Goal: Task Accomplishment & Management: Complete application form

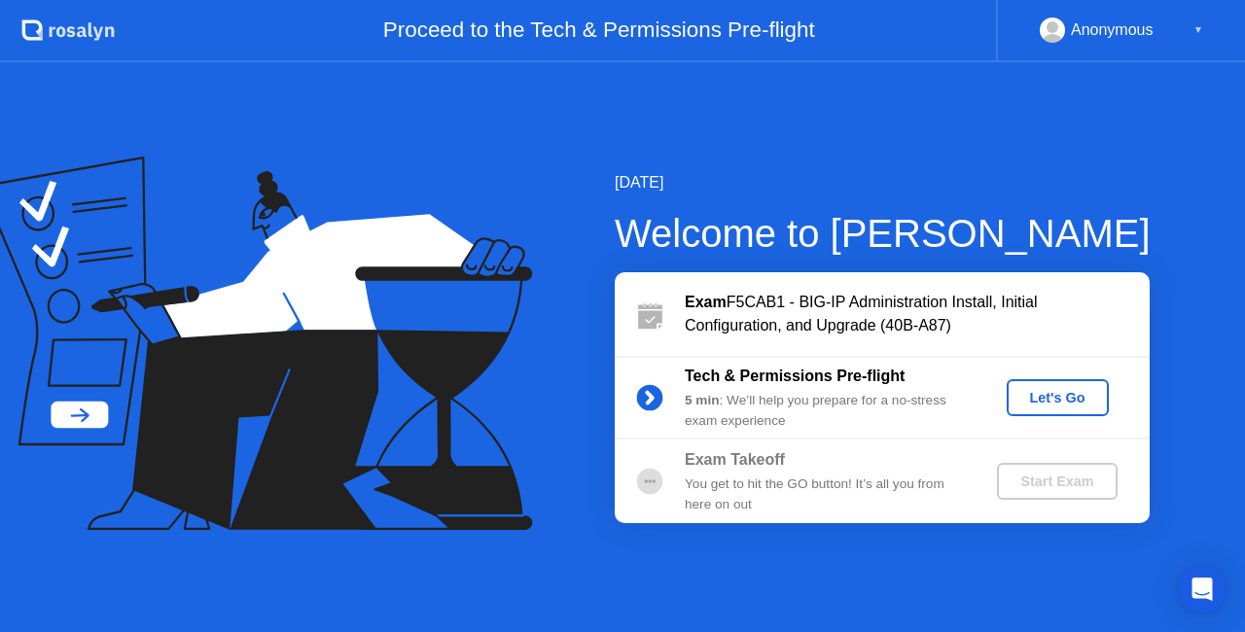
click at [1044, 403] on div "Let's Go" at bounding box center [1057, 398] width 87 height 16
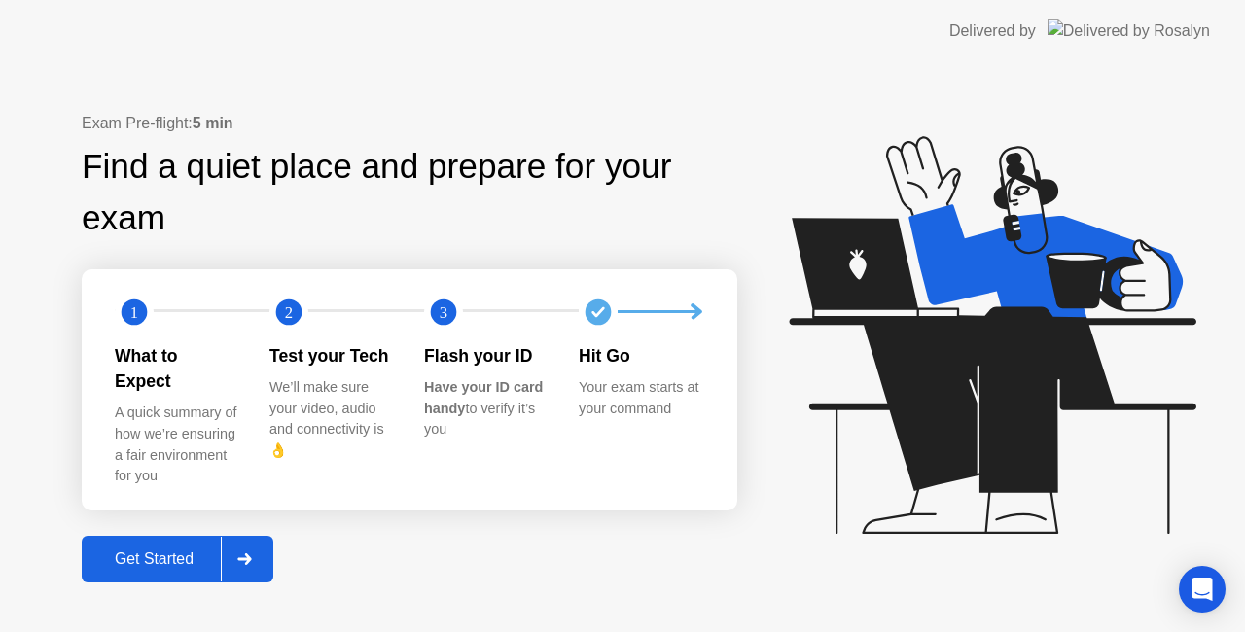
click at [152, 536] on button "Get Started" at bounding box center [178, 559] width 192 height 47
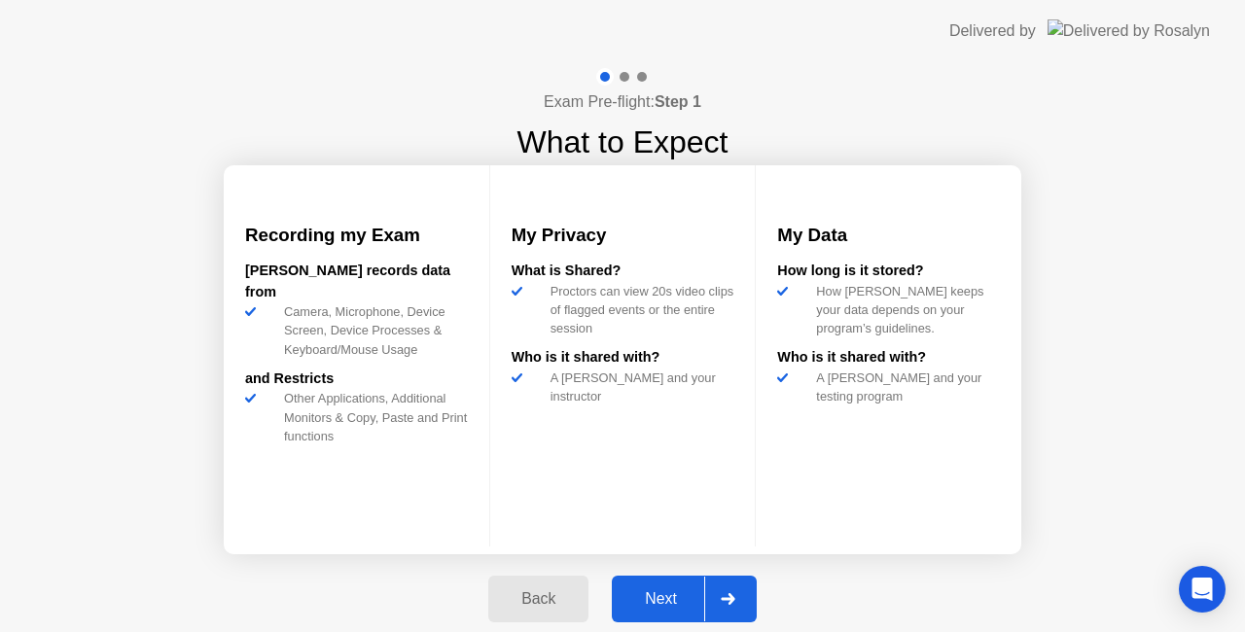
click at [687, 598] on div "Next" at bounding box center [661, 599] width 87 height 18
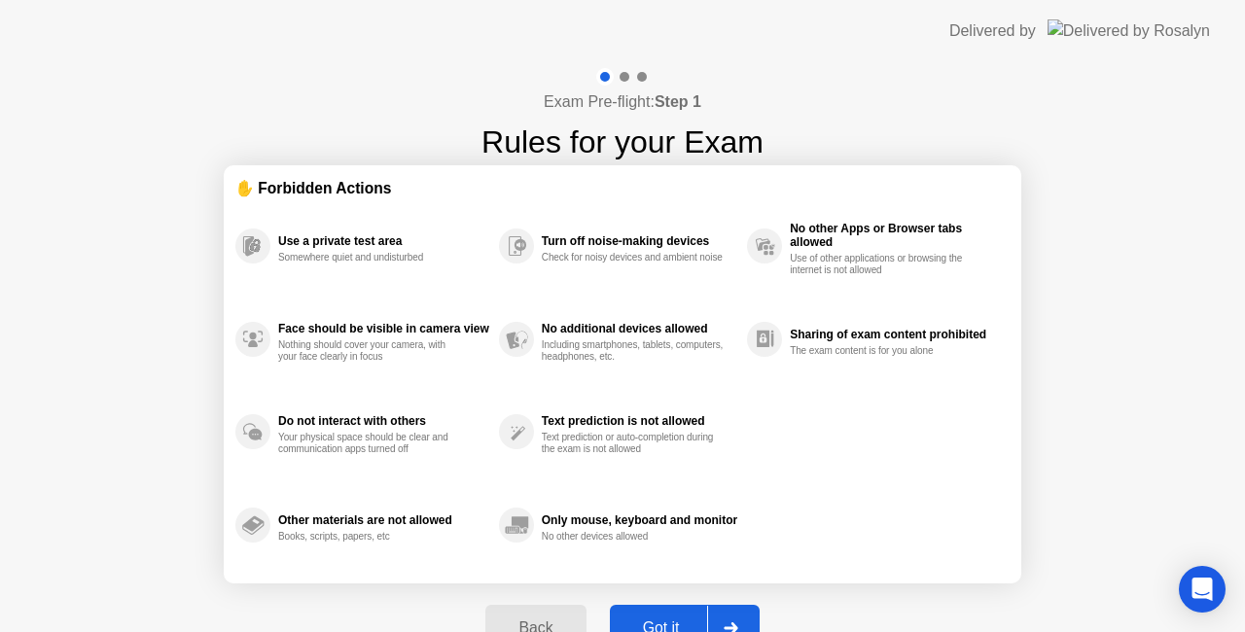
click at [696, 609] on button "Got it" at bounding box center [685, 628] width 150 height 47
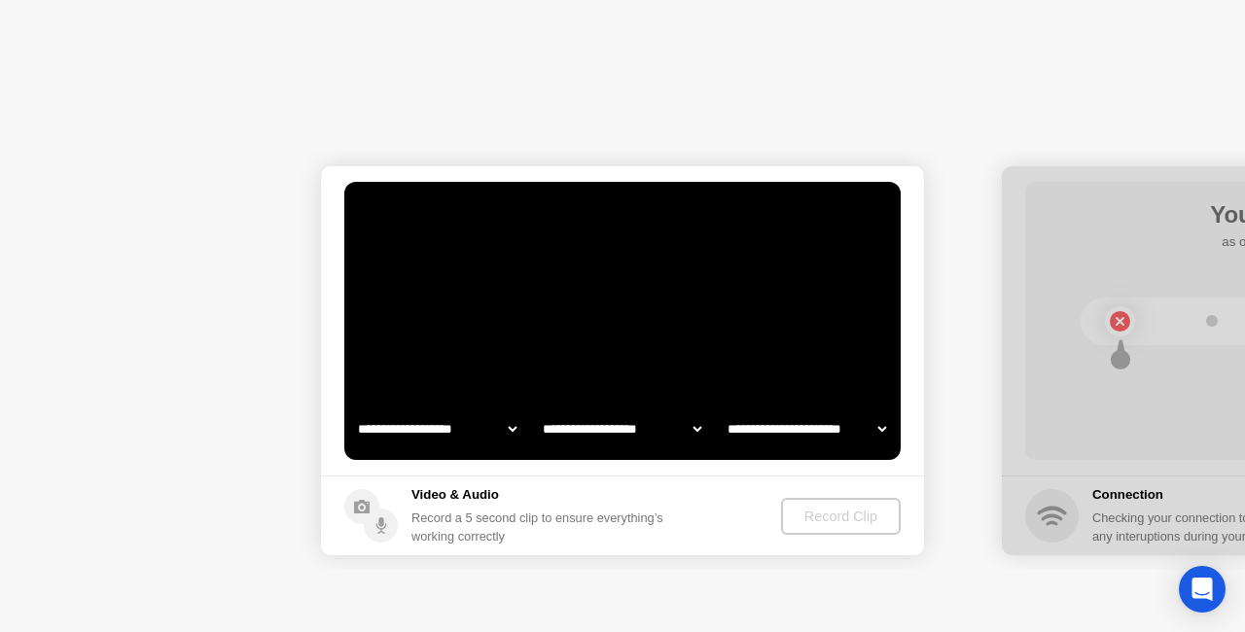
select select "**********"
select select "*******"
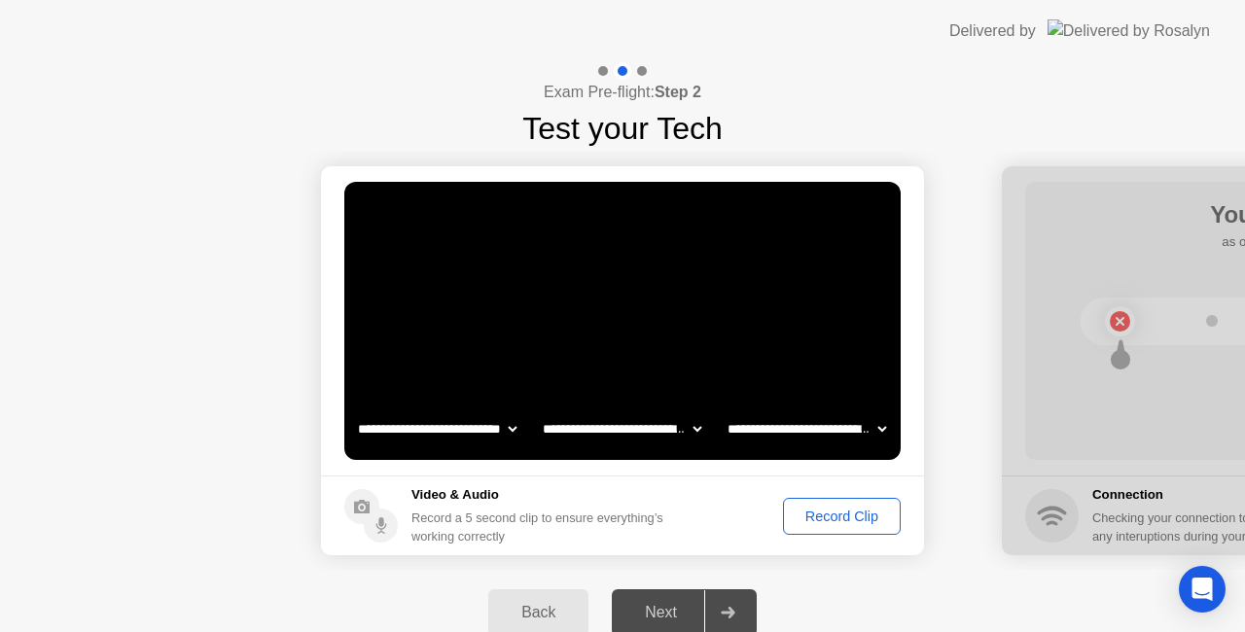
click at [825, 523] on div "Record Clip" at bounding box center [842, 517] width 104 height 16
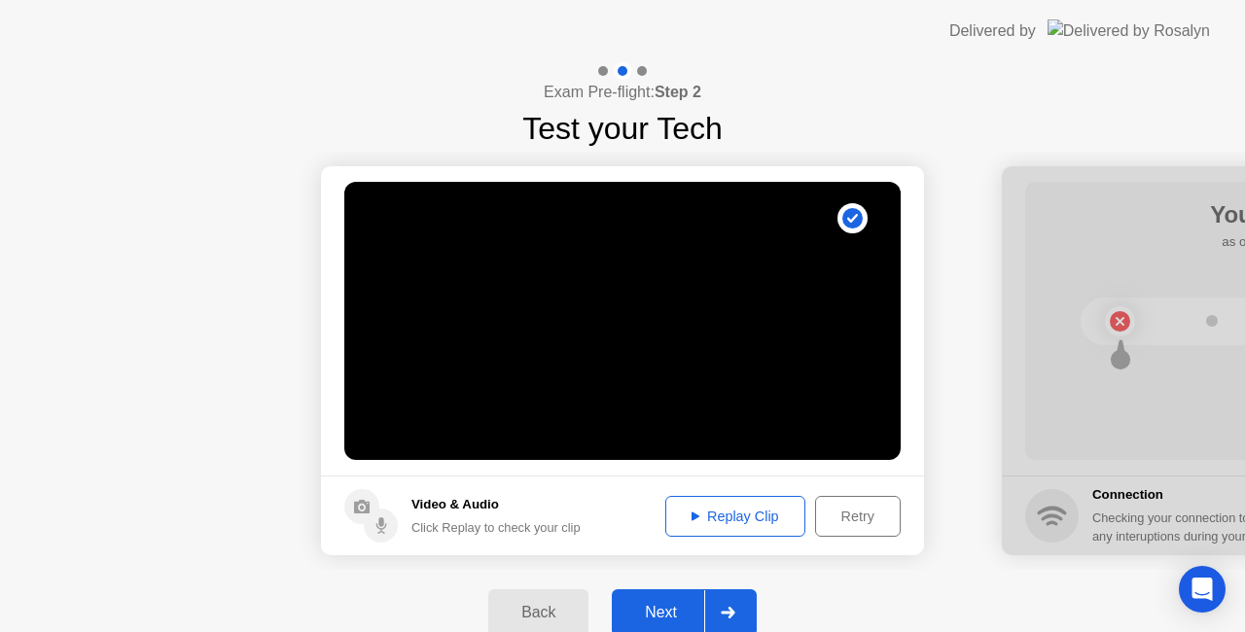
click at [685, 599] on button "Next" at bounding box center [684, 612] width 145 height 47
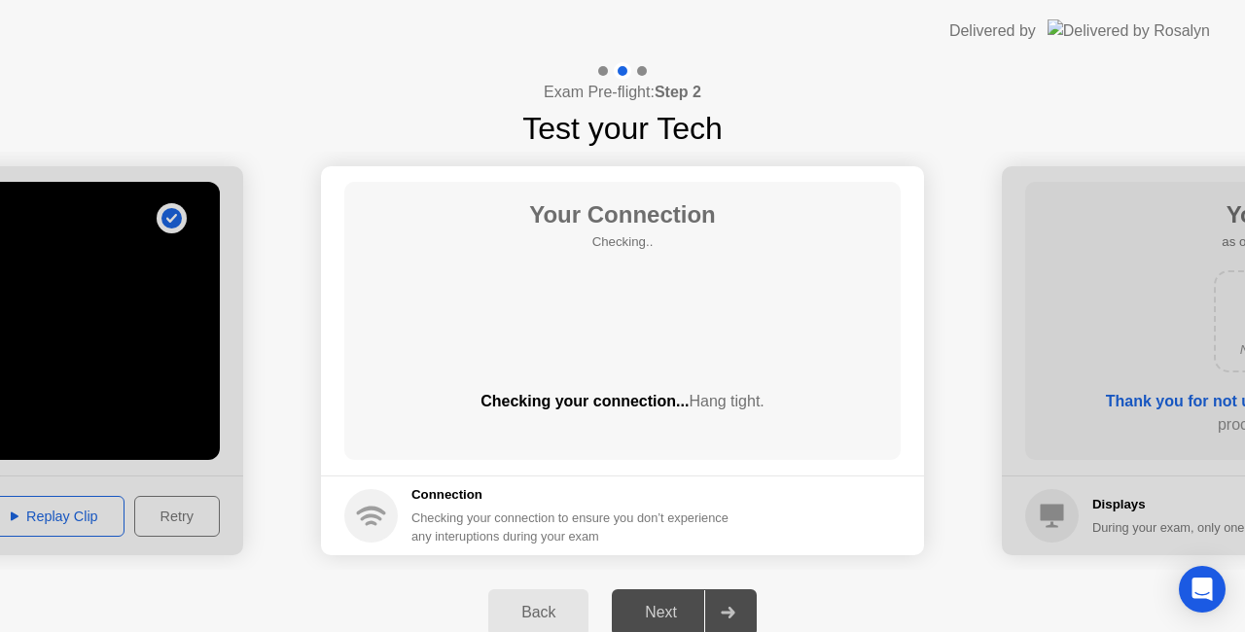
click at [690, 477] on footer "Connection Checking your connection to ensure you don’t experience any interupt…" at bounding box center [622, 516] width 603 height 80
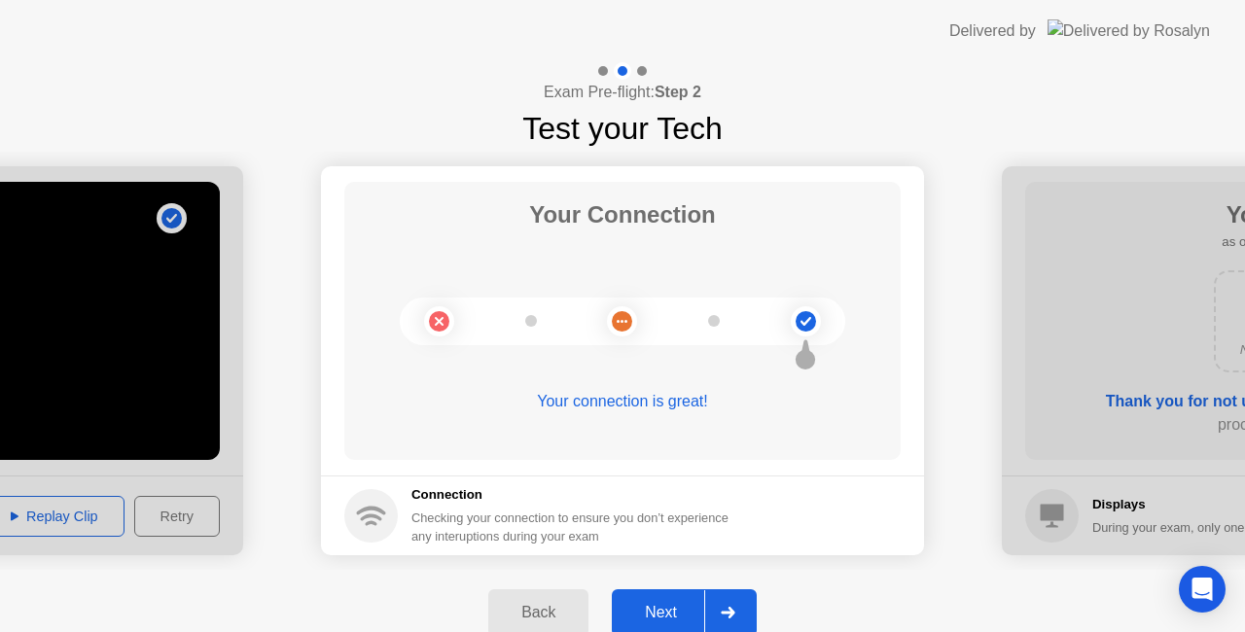
click at [624, 604] on div "Next" at bounding box center [661, 613] width 87 height 18
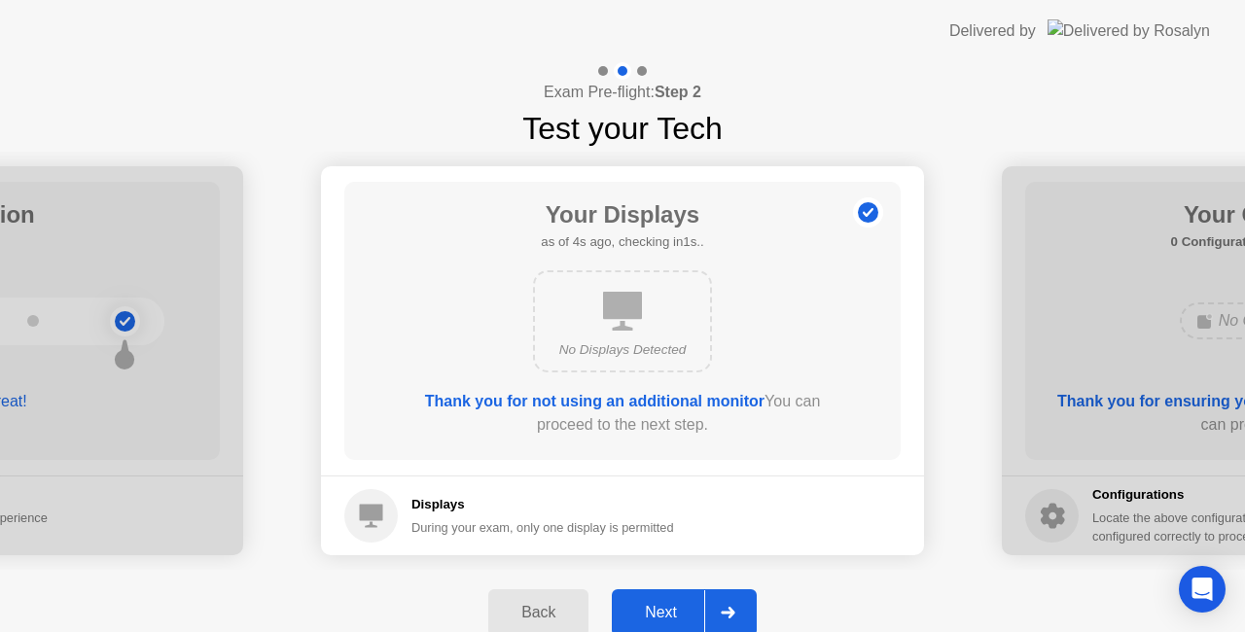
click at [657, 594] on button "Next" at bounding box center [684, 612] width 145 height 47
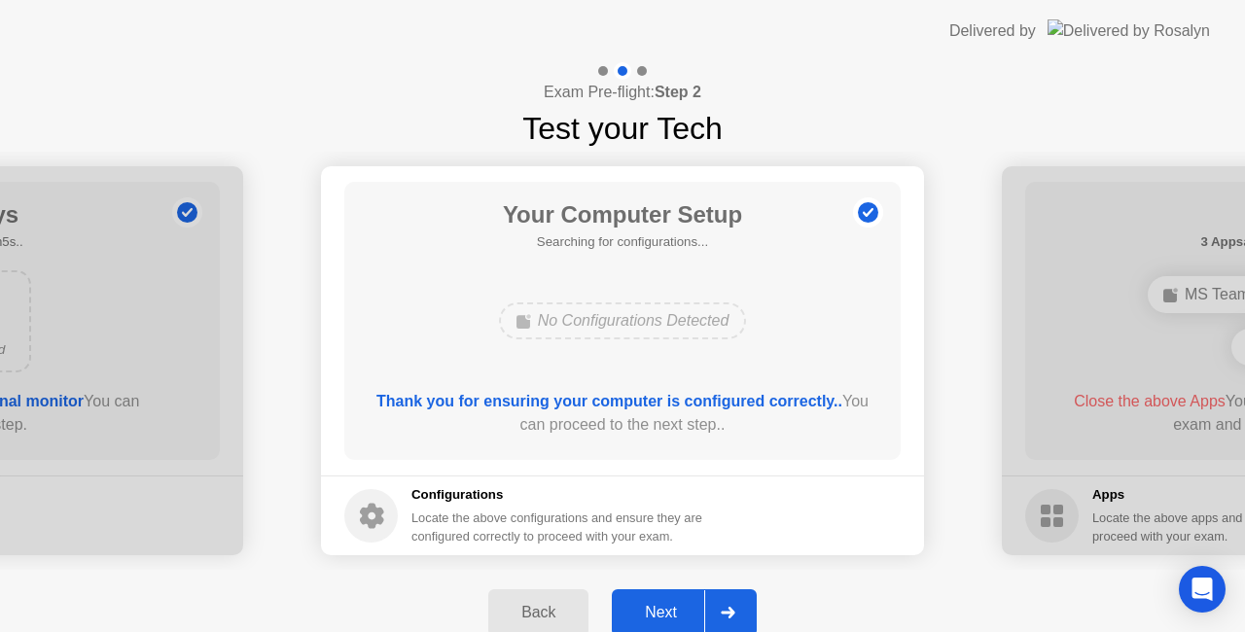
click at [664, 596] on button "Next" at bounding box center [684, 612] width 145 height 47
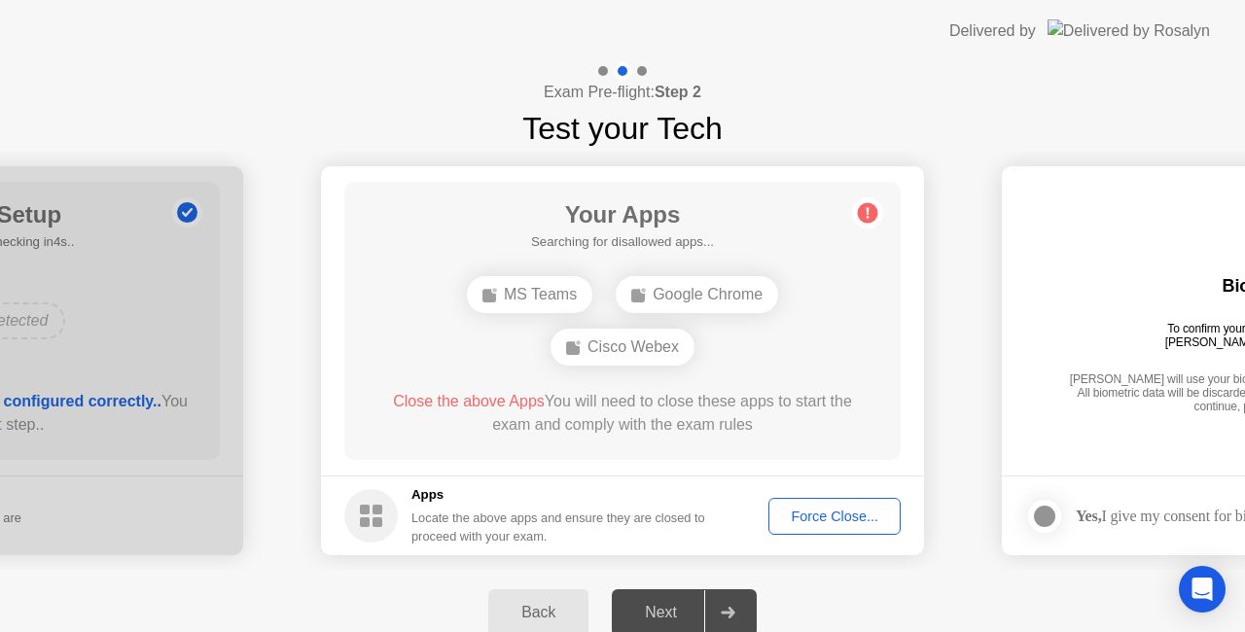
click at [842, 521] on div "Force Close..." at bounding box center [834, 517] width 119 height 16
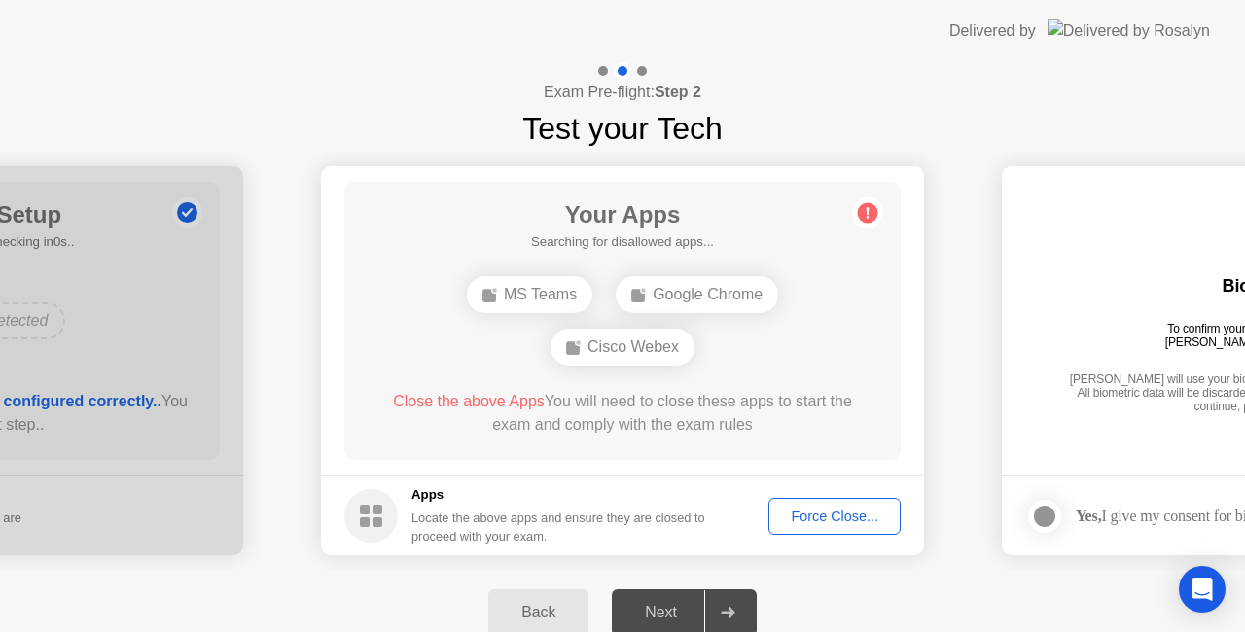
click at [831, 511] on div "Force Close..." at bounding box center [834, 517] width 119 height 16
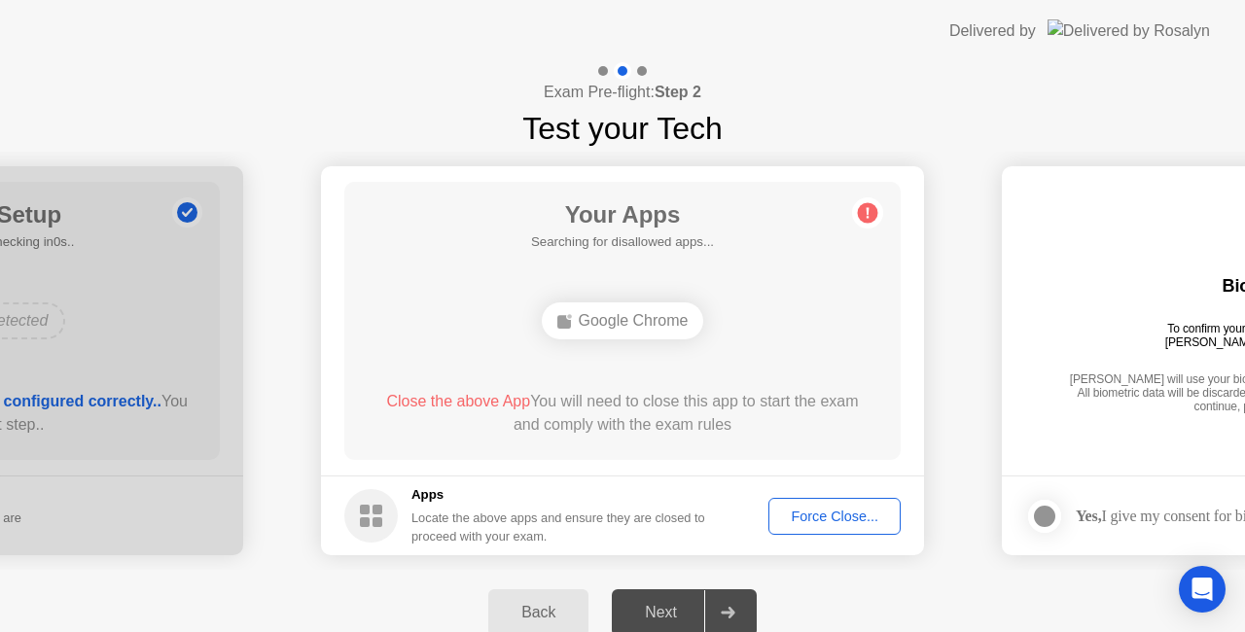
click at [629, 326] on div "Google Chrome" at bounding box center [623, 320] width 162 height 37
click at [654, 315] on div "Google Chrome" at bounding box center [623, 320] width 162 height 37
click at [818, 516] on div "Force Close..." at bounding box center [834, 517] width 119 height 16
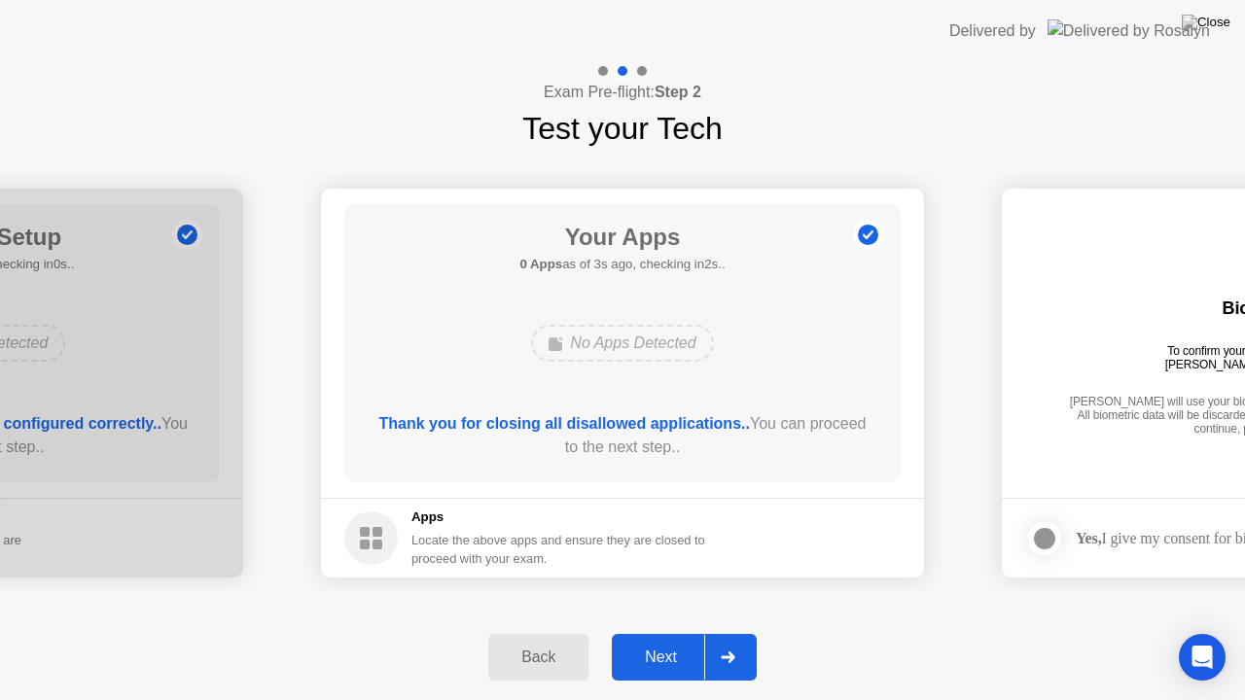
click at [642, 631] on div "Next" at bounding box center [661, 658] width 87 height 18
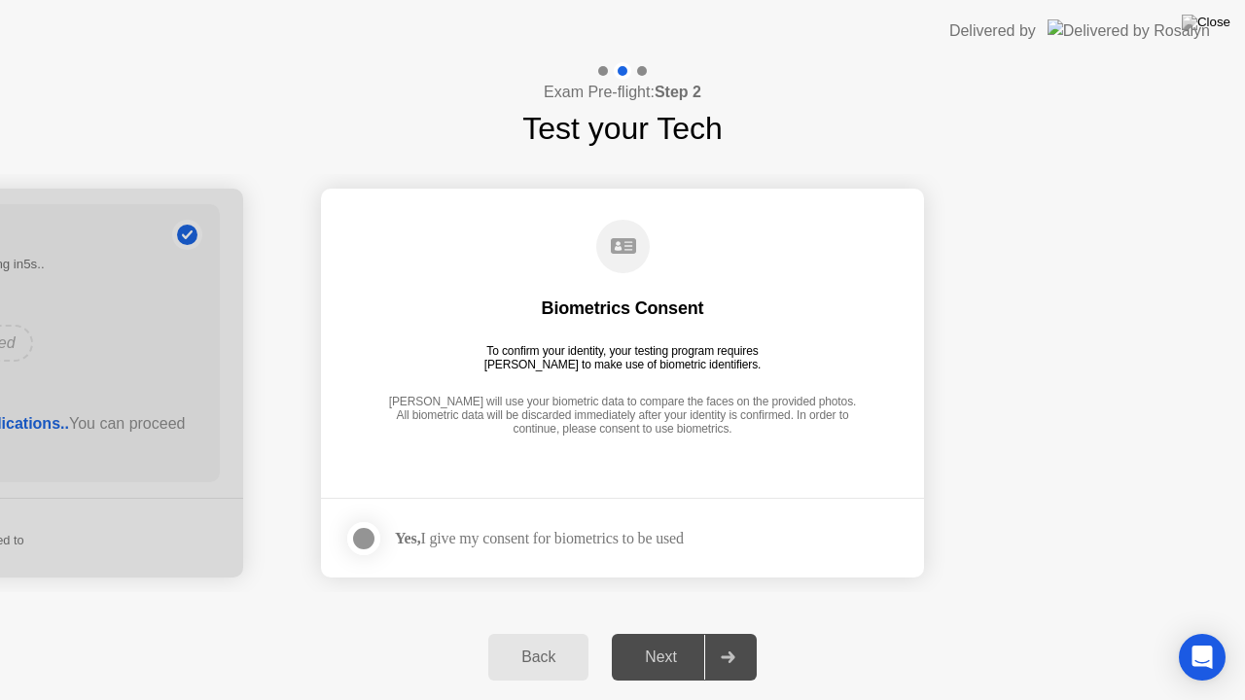
click at [353, 536] on div at bounding box center [363, 538] width 23 height 23
click at [680, 631] on div "Next" at bounding box center [661, 658] width 87 height 18
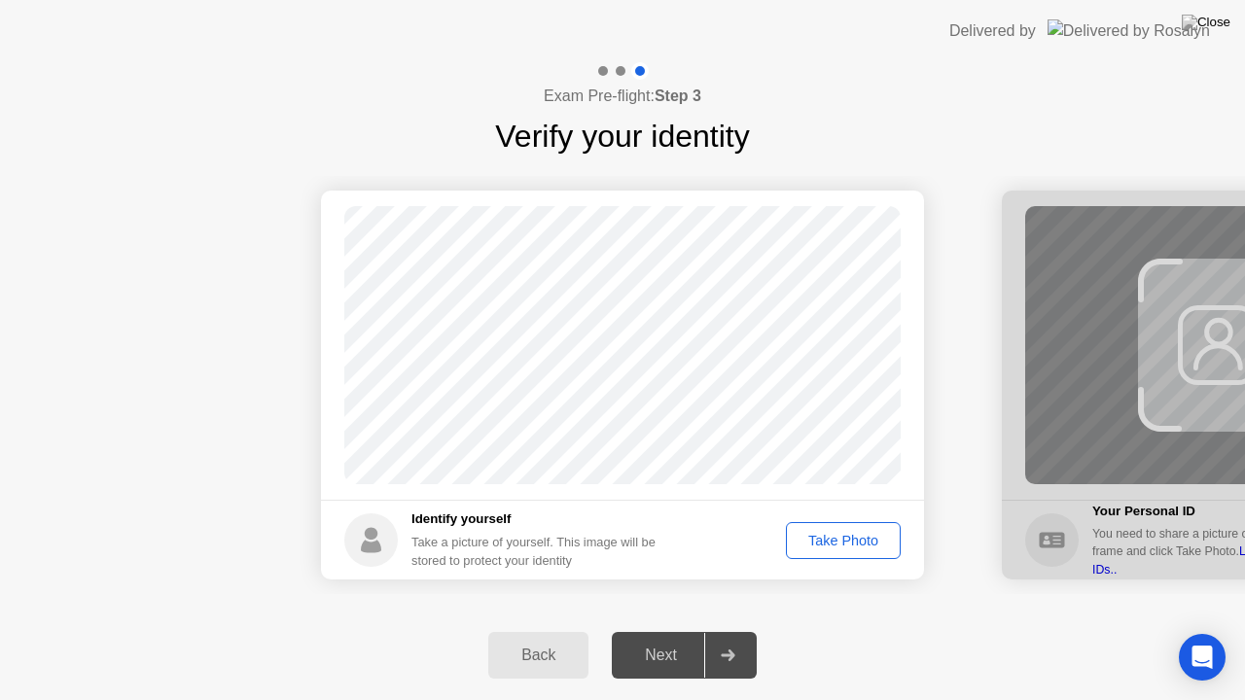
click at [839, 548] on div "Take Photo" at bounding box center [843, 541] width 101 height 16
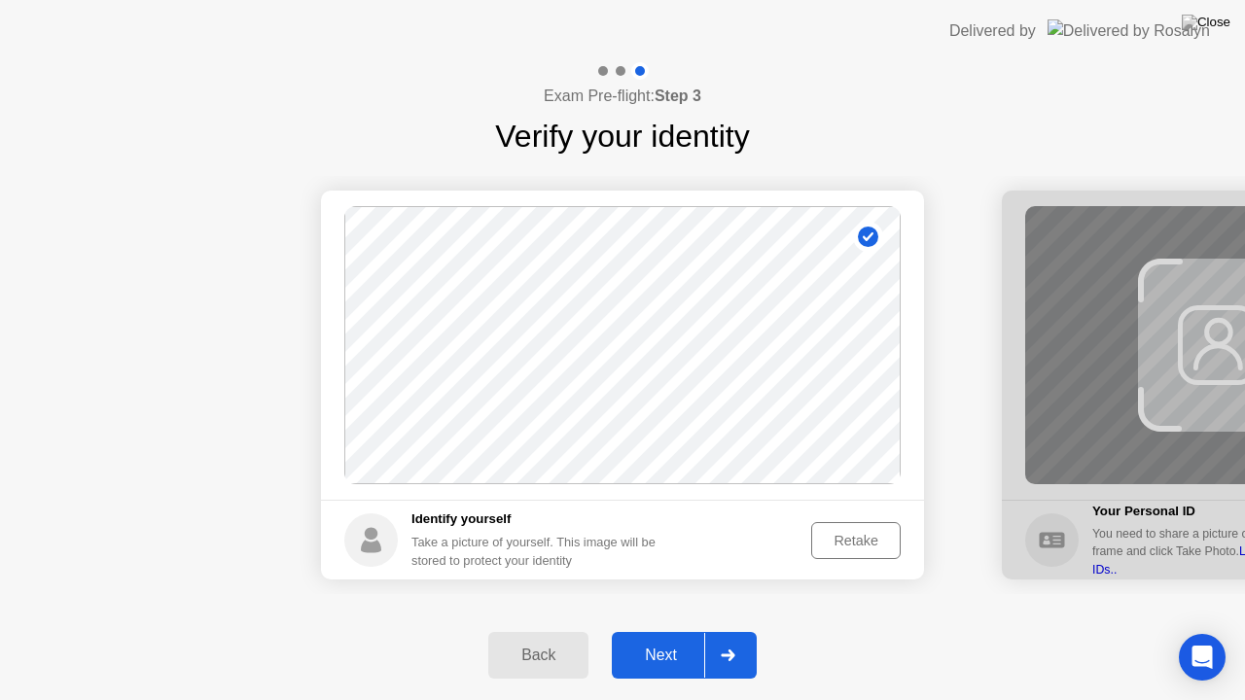
click at [641, 631] on div "Next" at bounding box center [661, 656] width 87 height 18
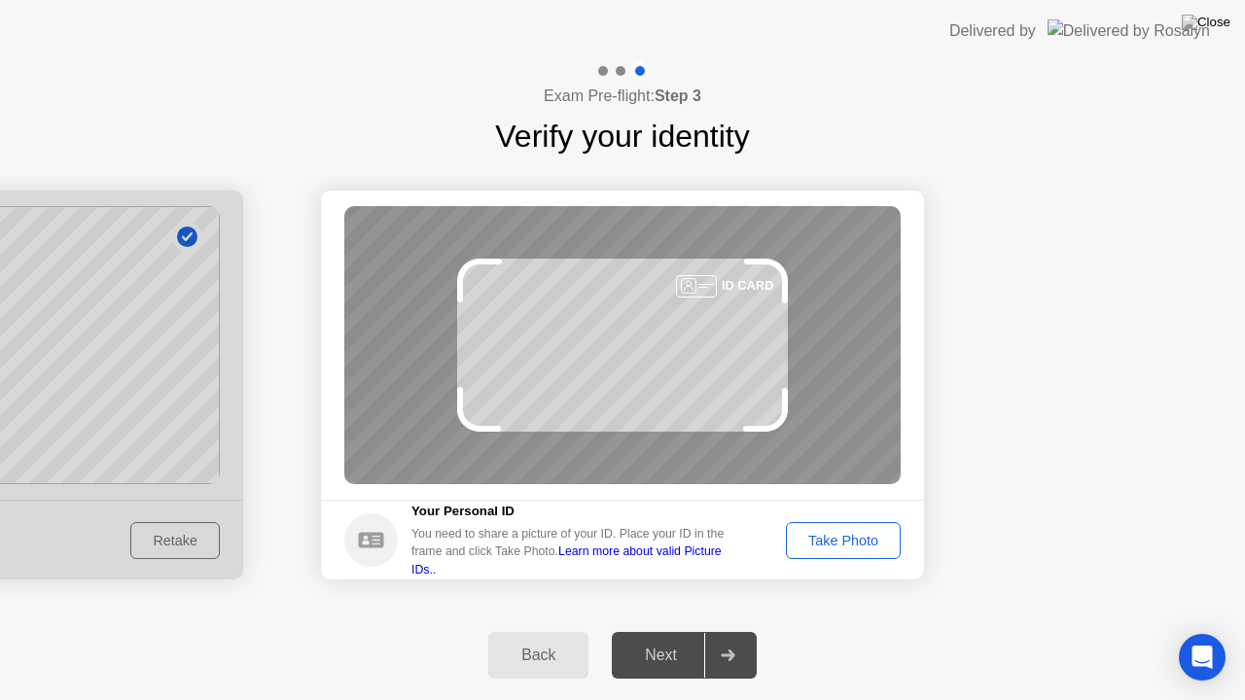
click at [837, 545] on div "Take Photo" at bounding box center [843, 541] width 101 height 16
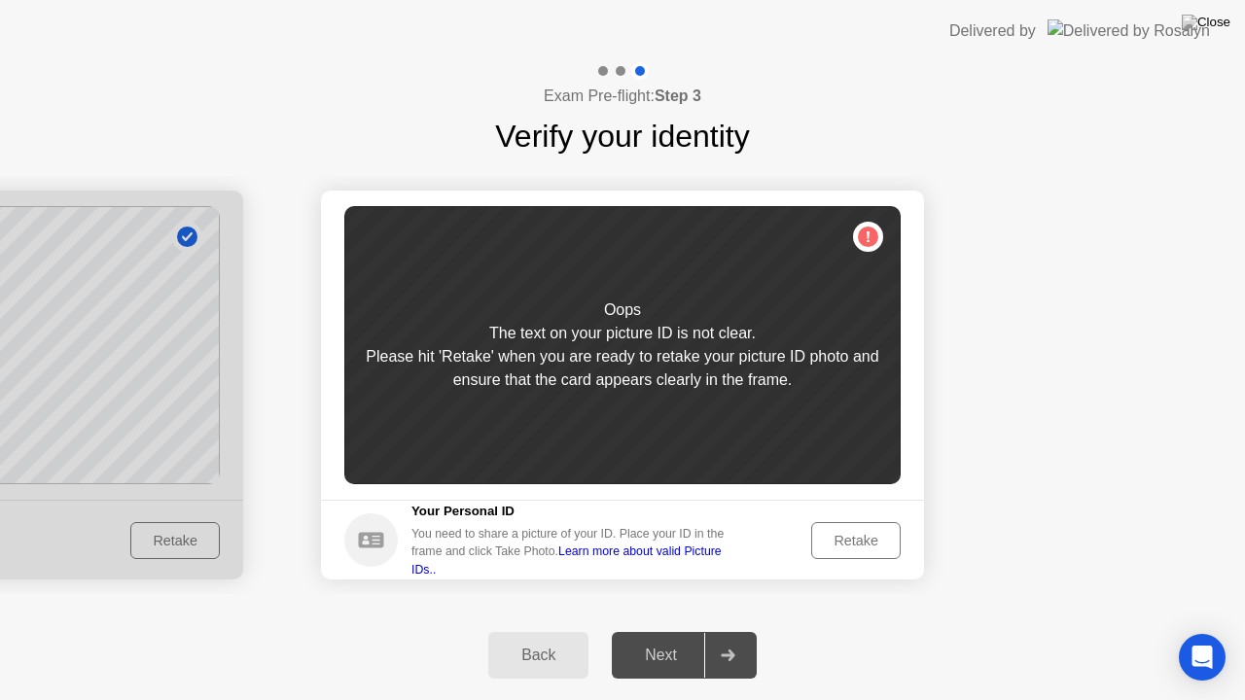
click at [837, 545] on div "Retake" at bounding box center [856, 541] width 76 height 16
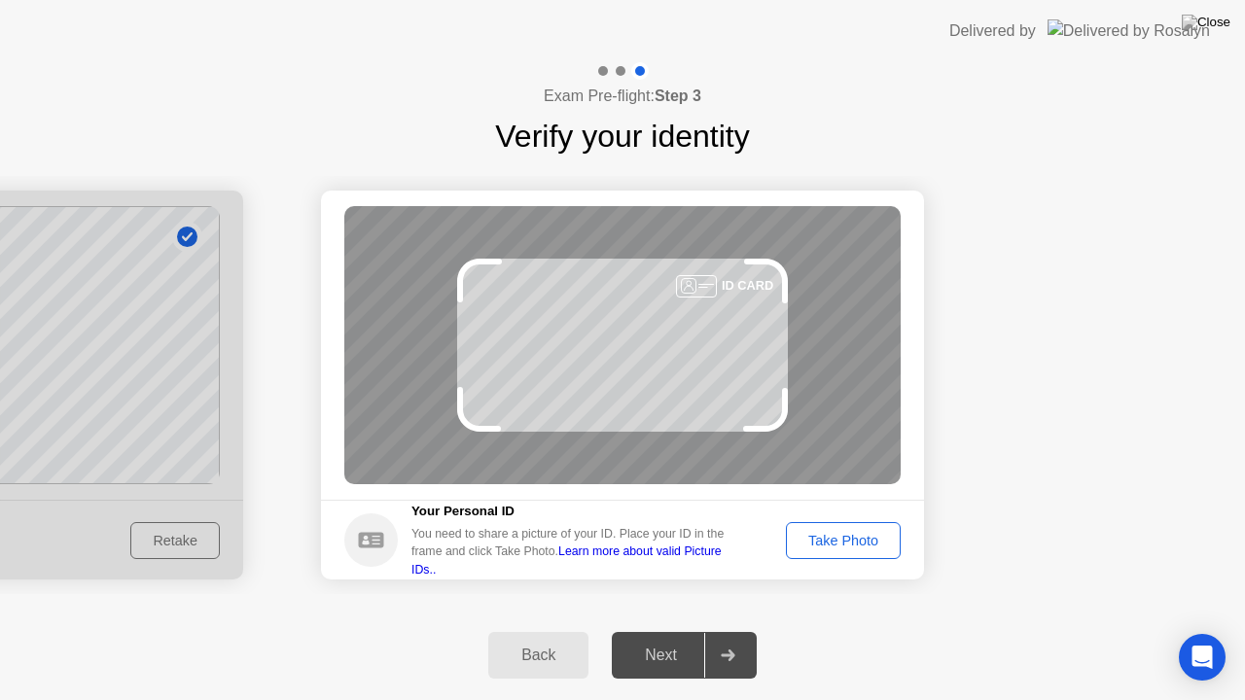
click at [837, 545] on div "Take Photo" at bounding box center [843, 541] width 101 height 16
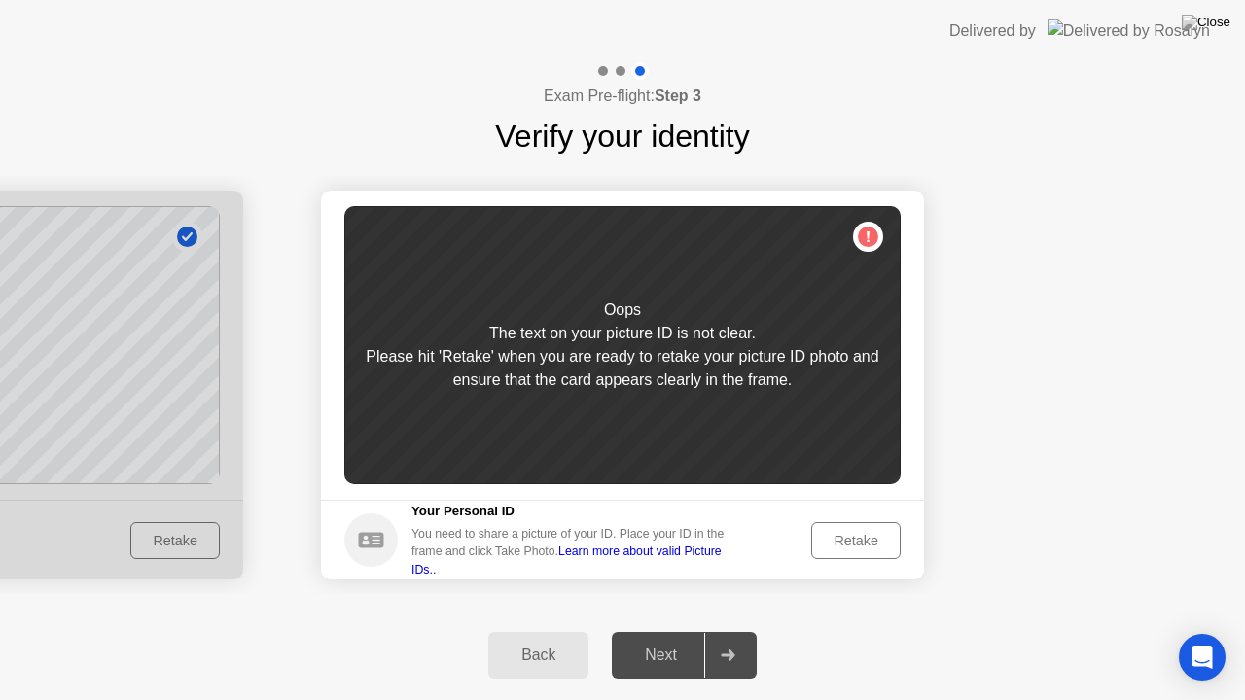
click at [837, 545] on div "Retake" at bounding box center [856, 541] width 76 height 16
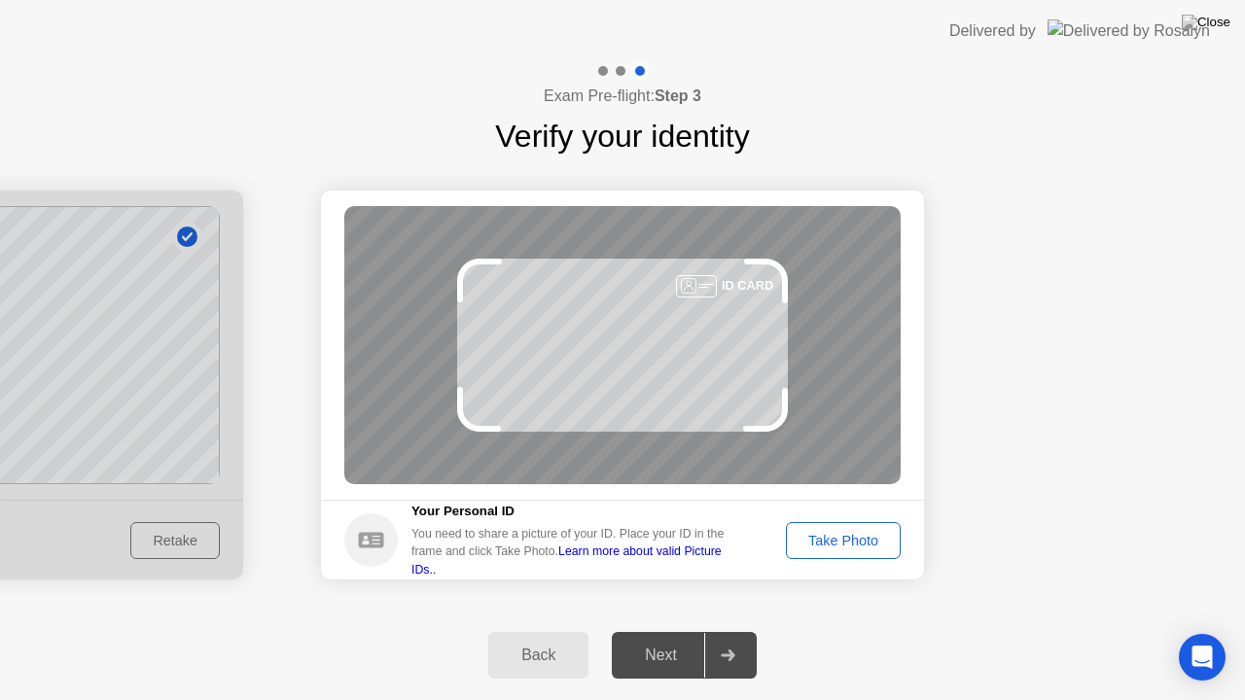
click at [837, 545] on div "Take Photo" at bounding box center [843, 541] width 101 height 16
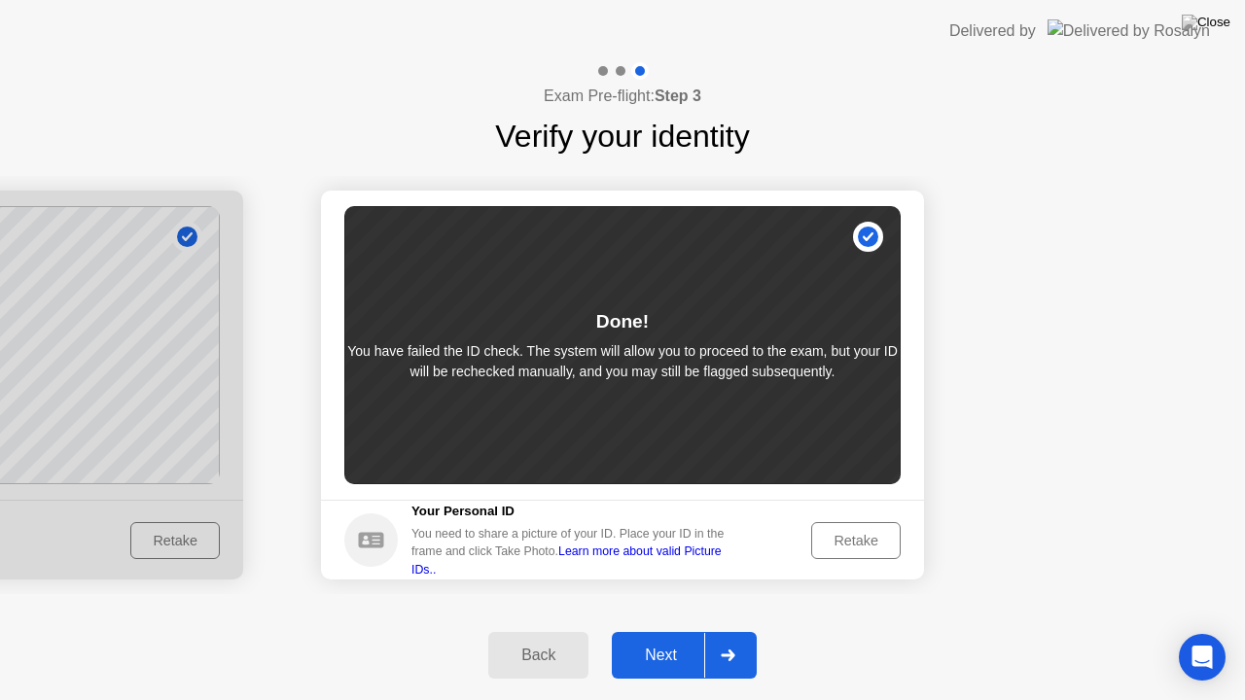
click at [875, 552] on button "Retake" at bounding box center [855, 540] width 89 height 37
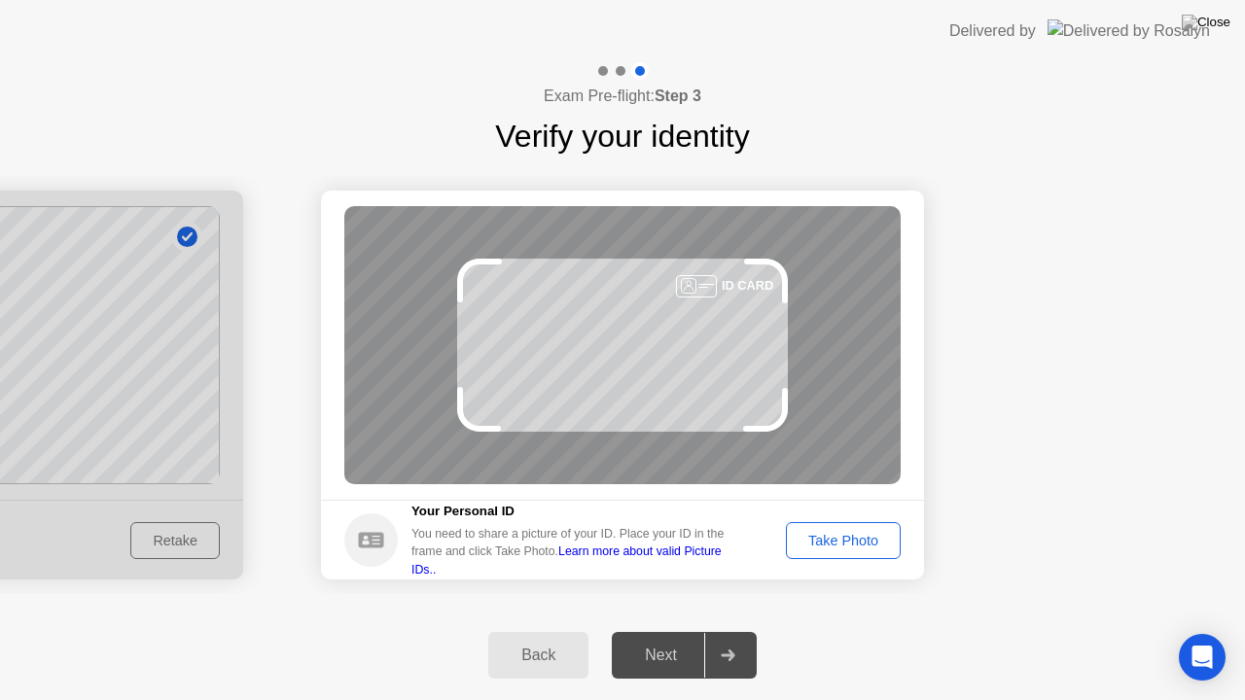
click at [839, 548] on div "Take Photo" at bounding box center [843, 541] width 101 height 16
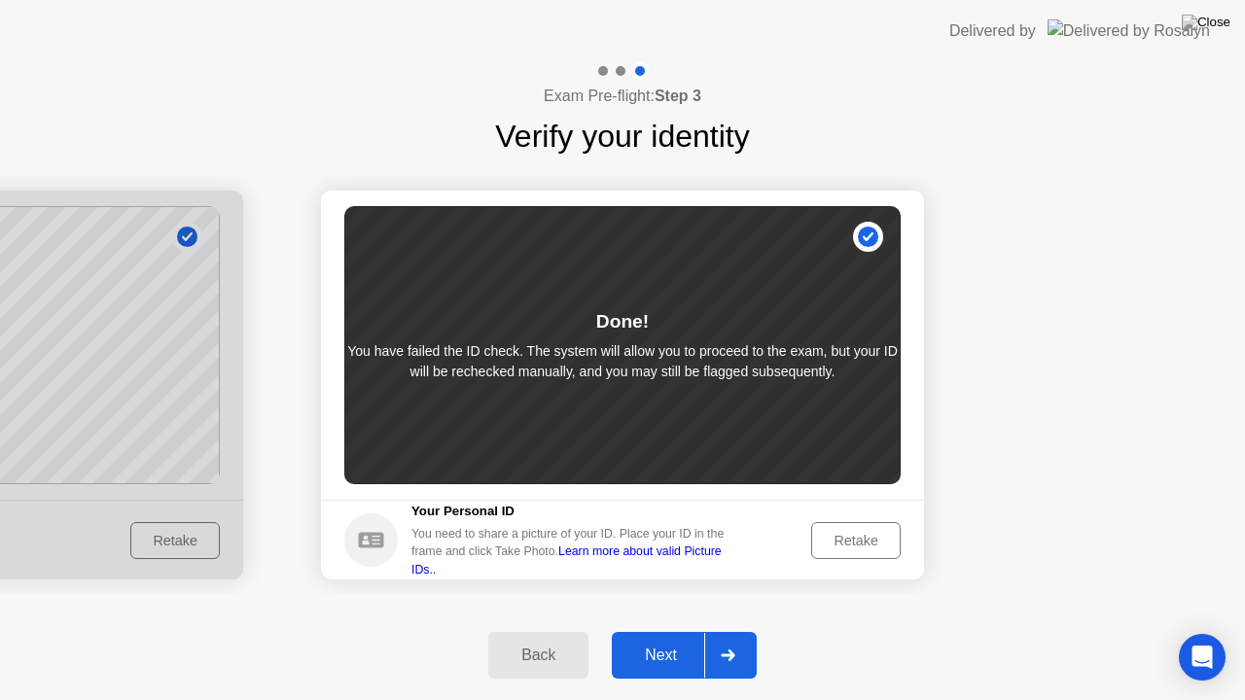
drag, startPoint x: 857, startPoint y: 541, endPoint x: 1002, endPoint y: 198, distance: 371.7
click at [670, 631] on button "Next" at bounding box center [684, 655] width 145 height 47
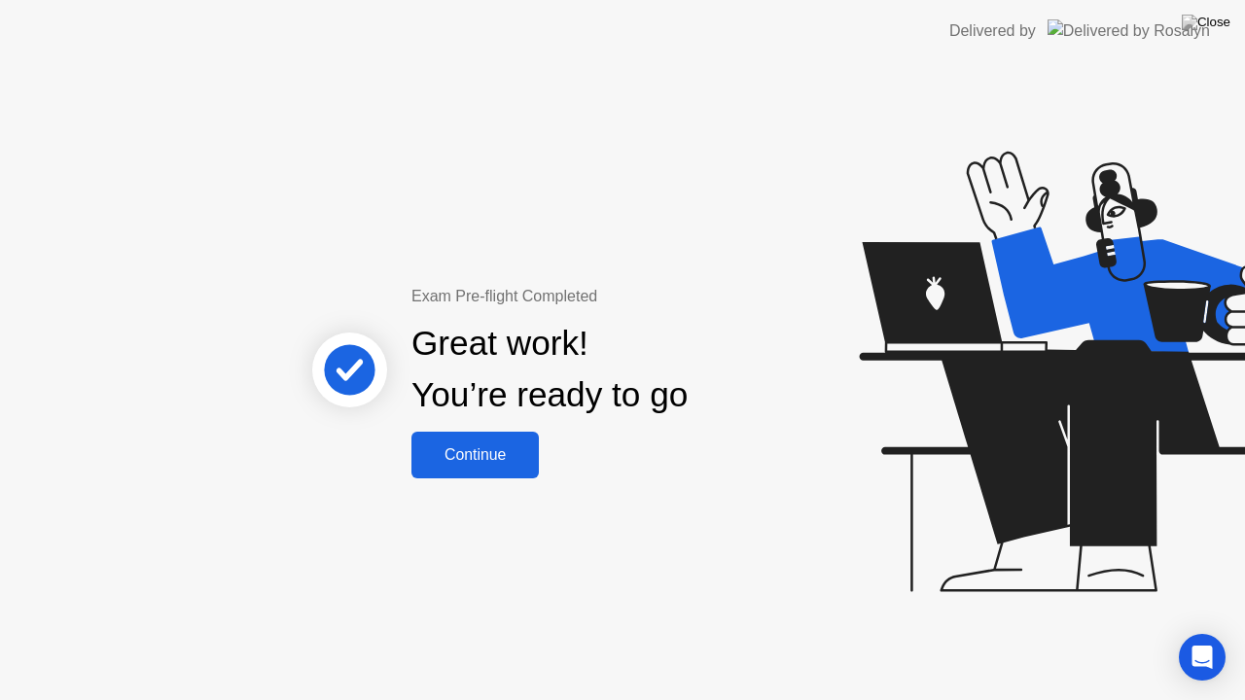
click at [494, 462] on div "Continue" at bounding box center [475, 455] width 116 height 18
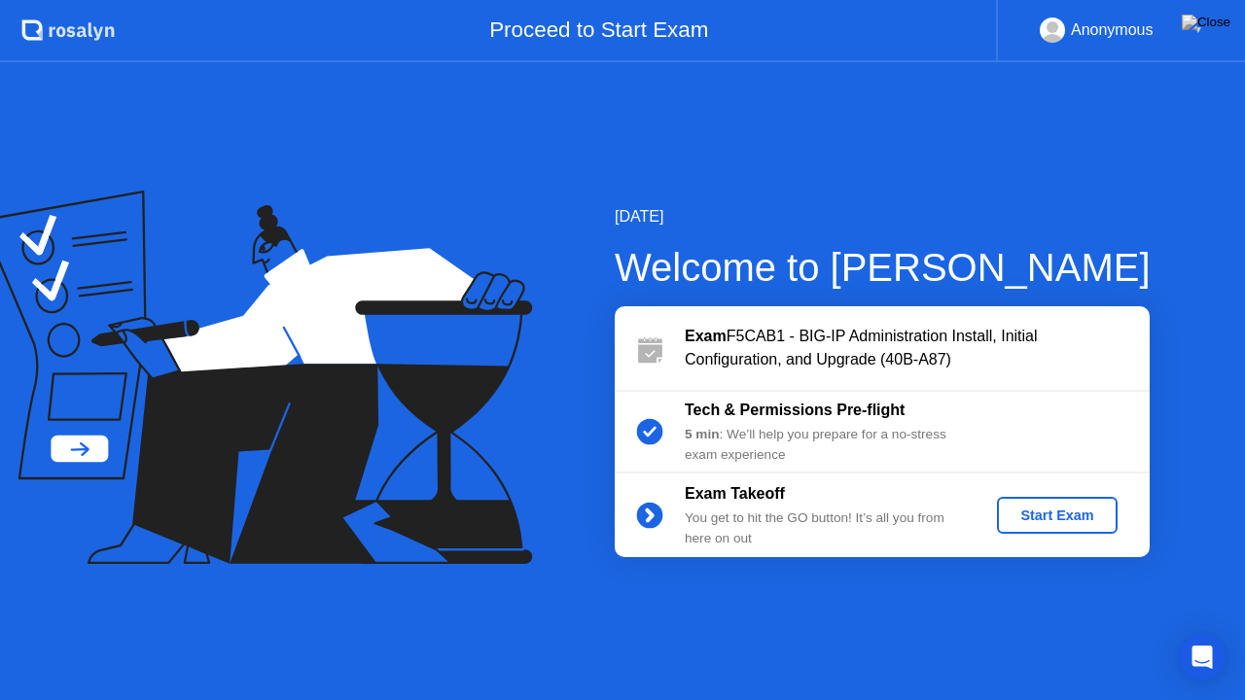
click at [1040, 510] on div "Start Exam" at bounding box center [1057, 516] width 104 height 16
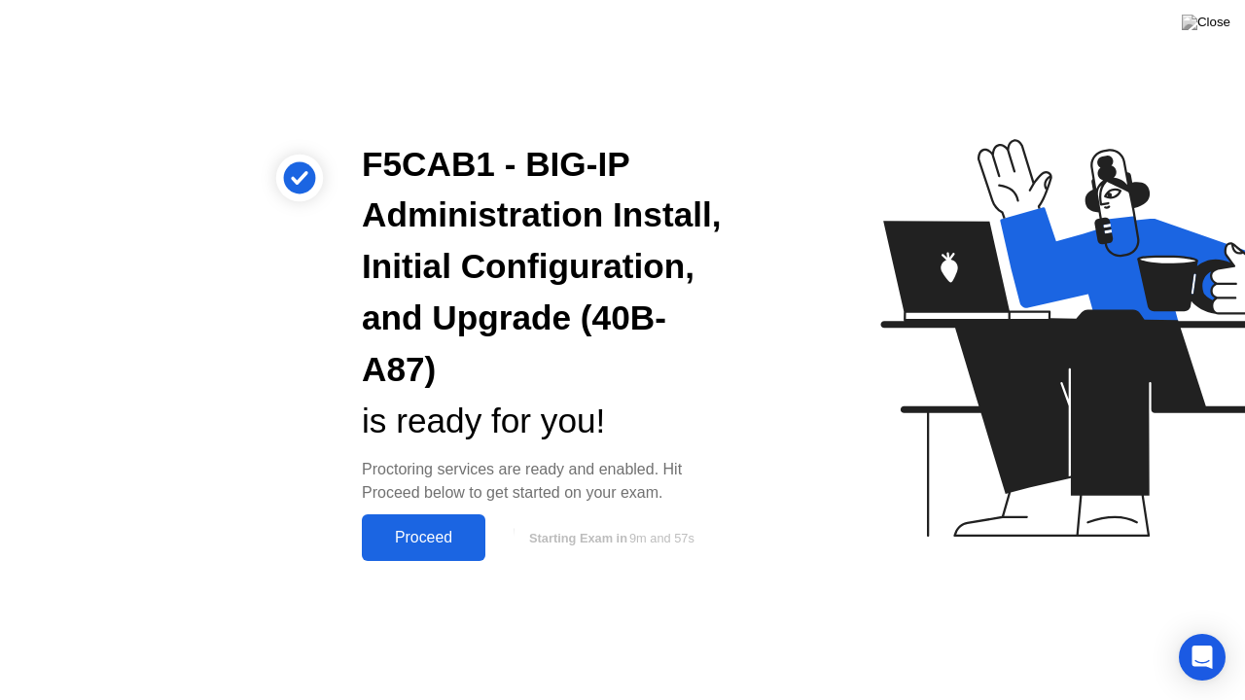
click at [456, 534] on div "Proceed" at bounding box center [424, 538] width 112 height 18
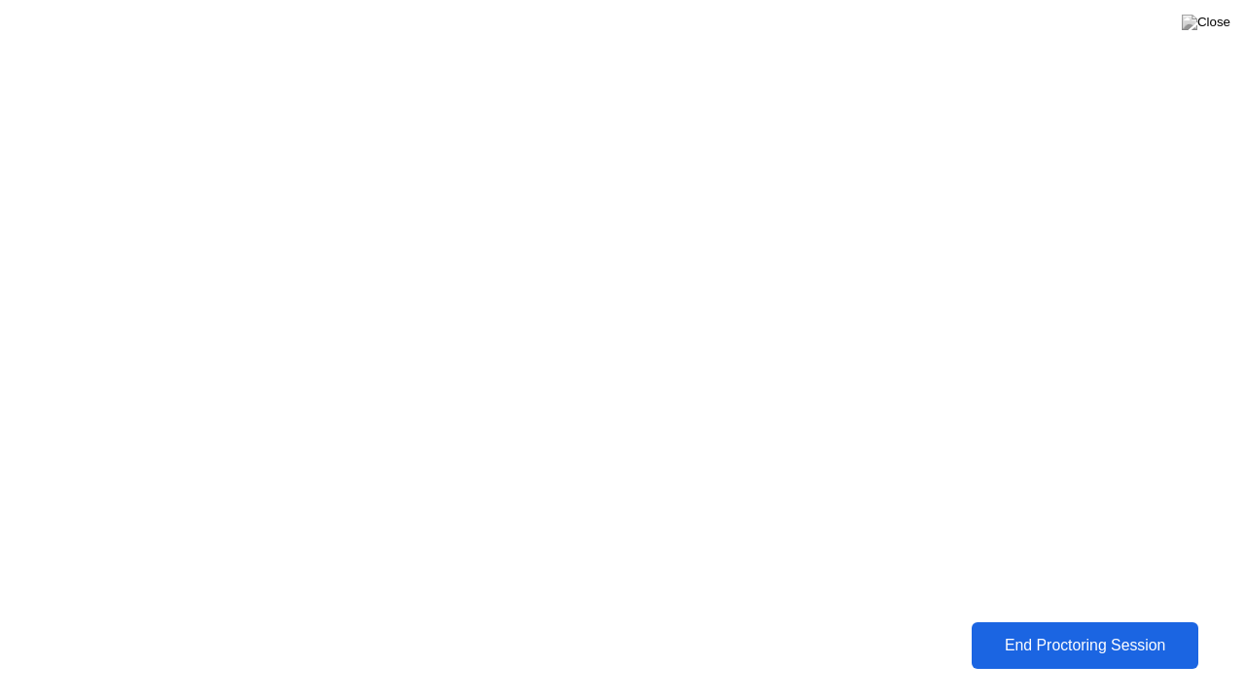
click at [1044, 631] on div "End Proctoring Session" at bounding box center [1084, 646] width 215 height 18
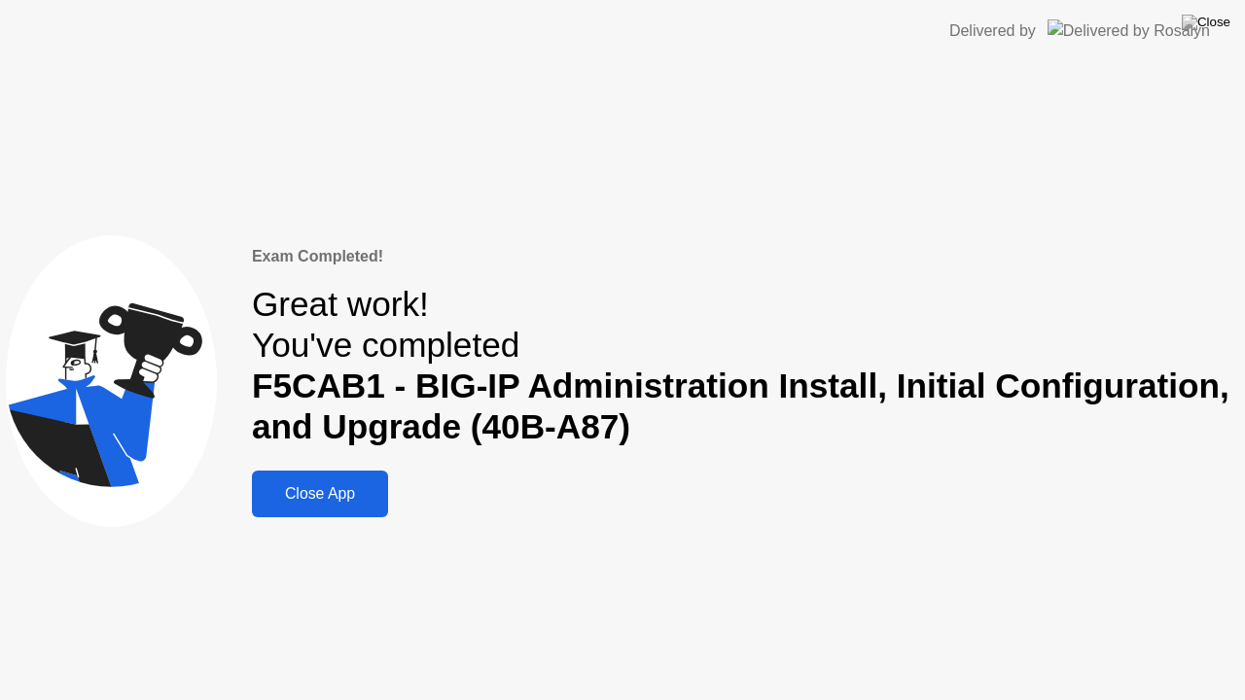
click at [333, 494] on div "Close App" at bounding box center [320, 494] width 124 height 18
